Goal: Book appointment/travel/reservation

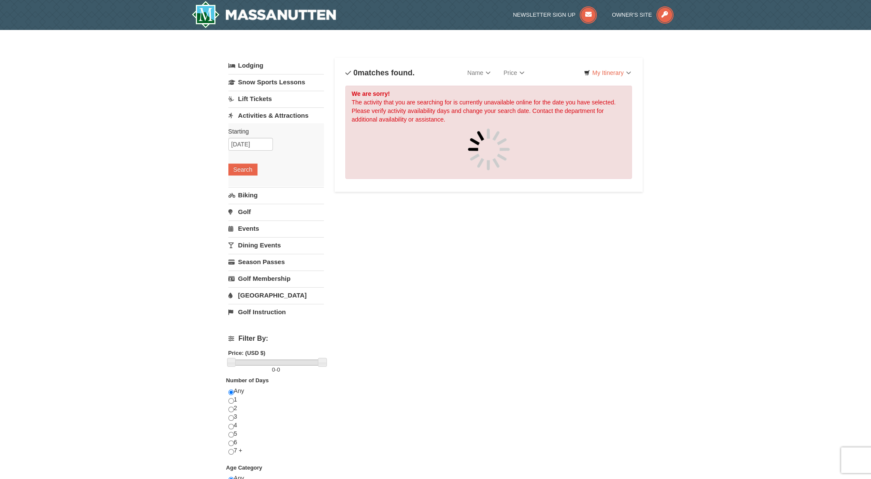
click at [255, 113] on link "Activities & Attractions" at bounding box center [276, 116] width 96 height 16
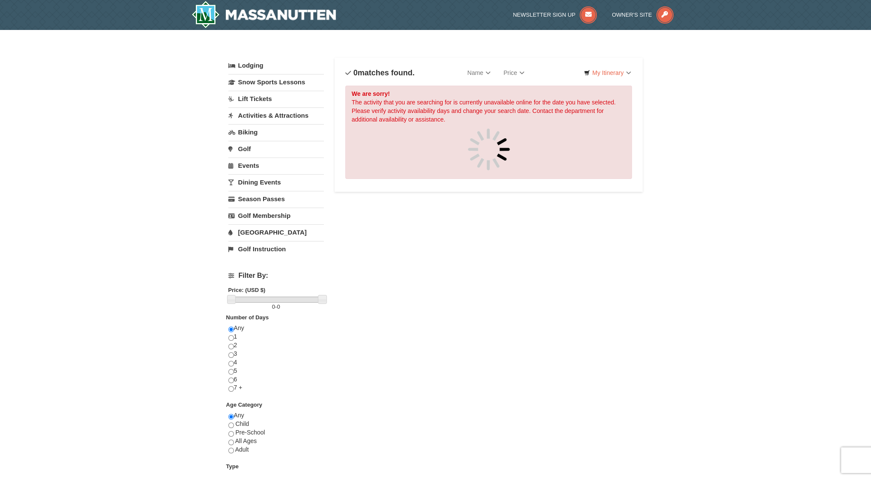
click at [255, 113] on link "Activities & Attractions" at bounding box center [276, 116] width 96 height 16
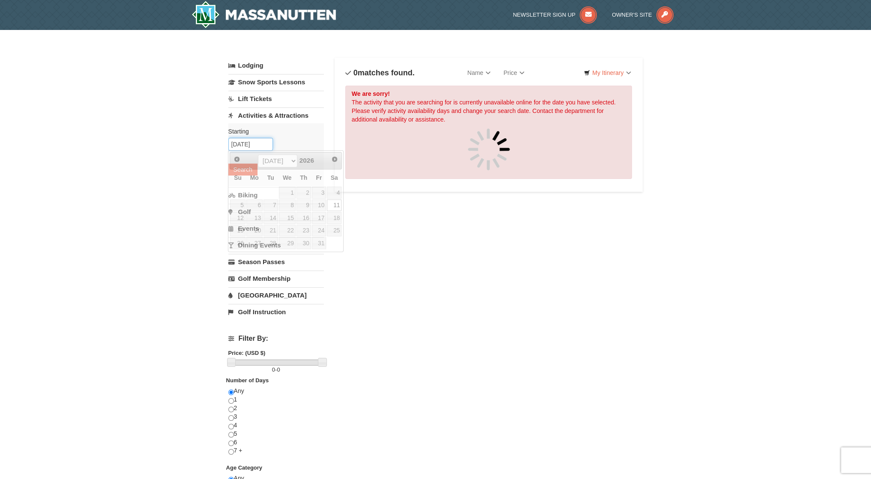
click at [266, 142] on input "[DATE]" at bounding box center [250, 144] width 45 height 13
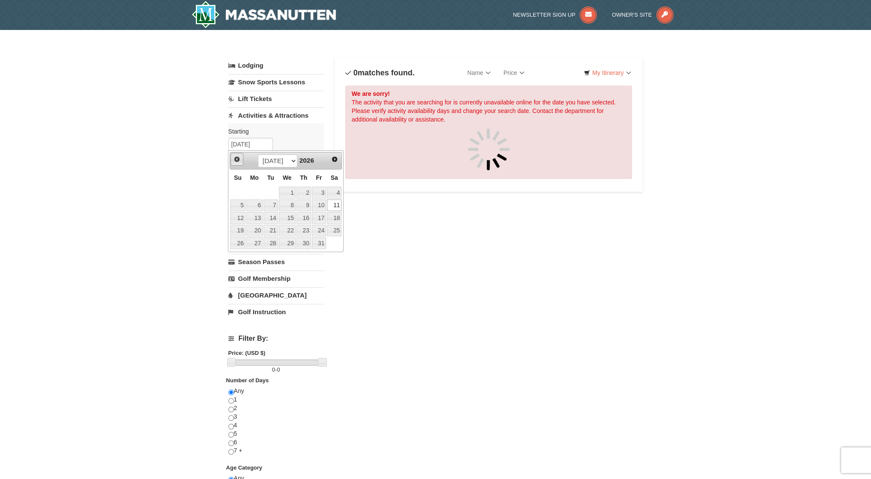
click at [235, 157] on span "Prev" at bounding box center [236, 159] width 7 height 7
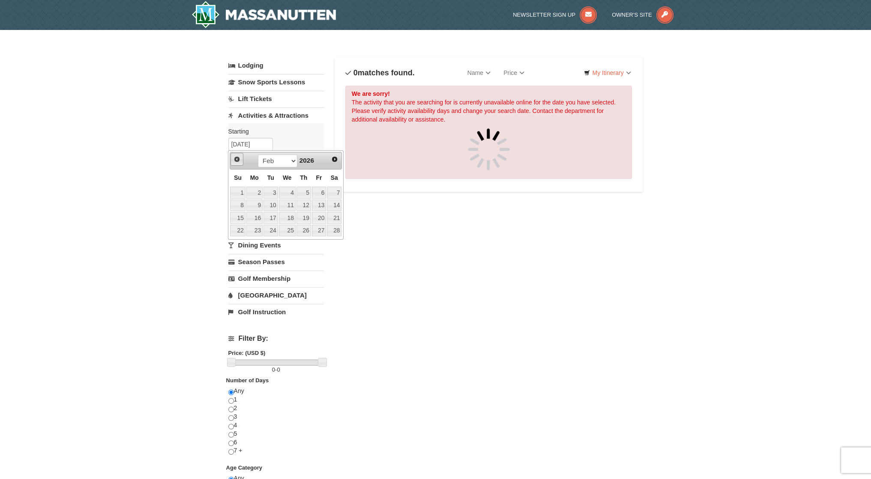
click at [235, 157] on span "Prev" at bounding box center [236, 159] width 7 height 7
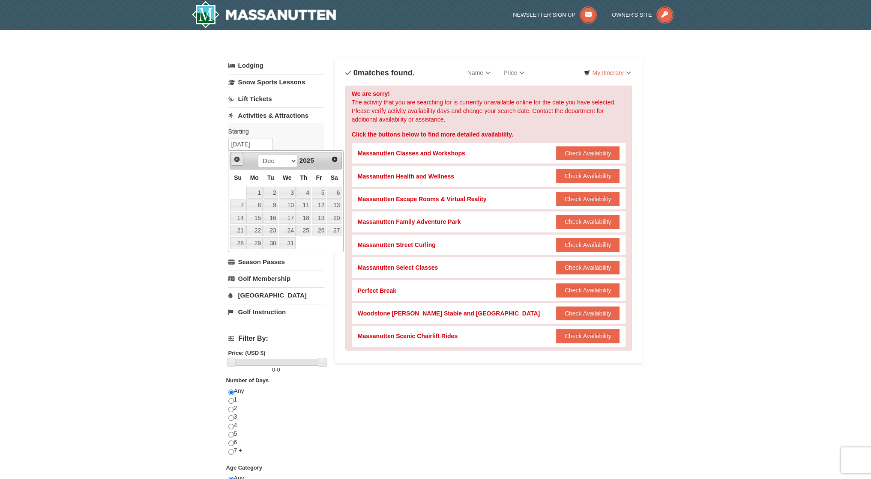
click at [235, 157] on span "Prev" at bounding box center [236, 159] width 7 height 7
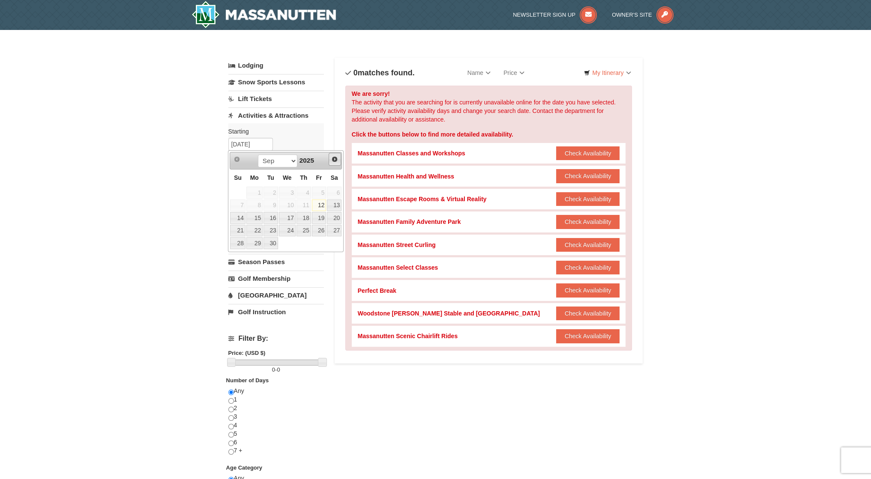
click at [332, 157] on span "Next" at bounding box center [334, 159] width 7 height 7
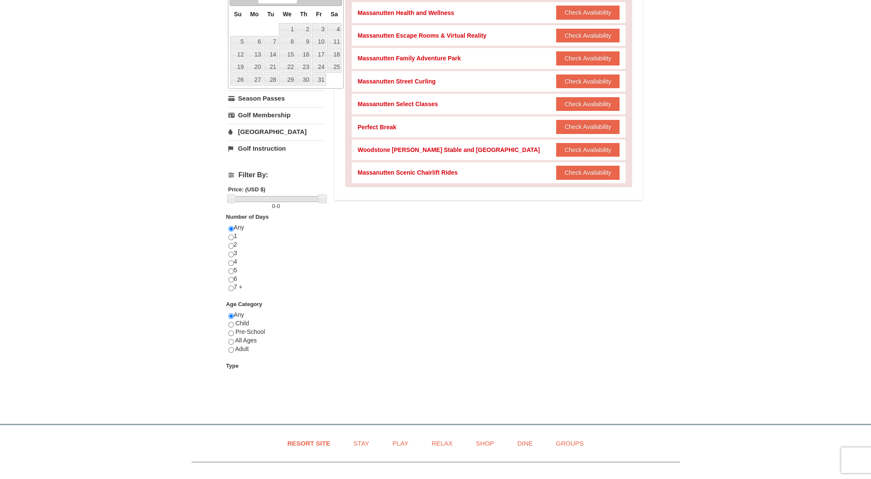
scroll to position [171, 0]
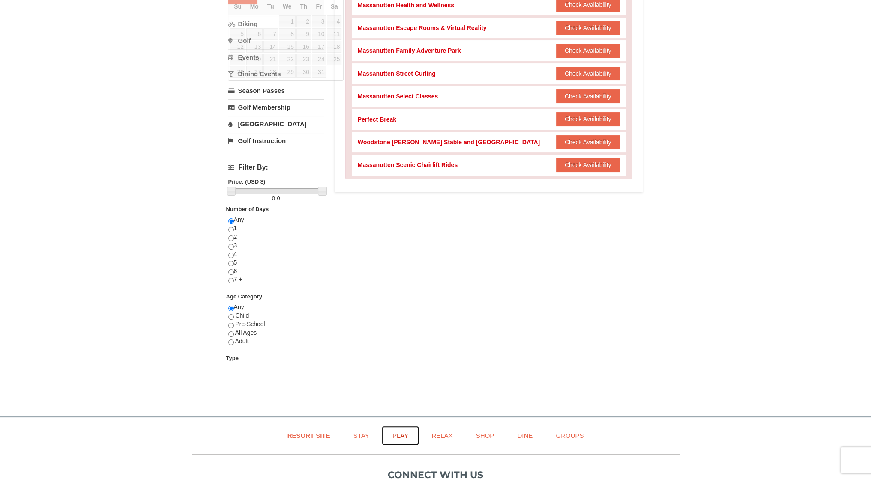
click at [396, 433] on link "Play" at bounding box center [400, 435] width 37 height 19
